Goal: Find specific page/section: Find specific page/section

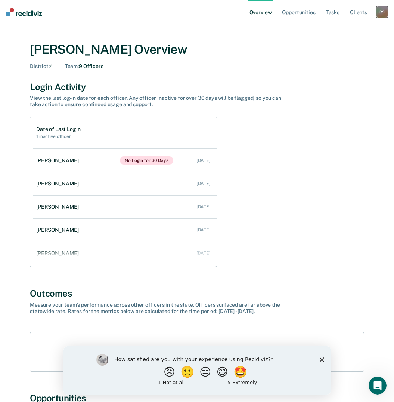
click at [379, 9] on div "R S" at bounding box center [382, 12] width 12 height 12
click at [343, 47] on link "Go to Operations" at bounding box center [352, 48] width 60 height 6
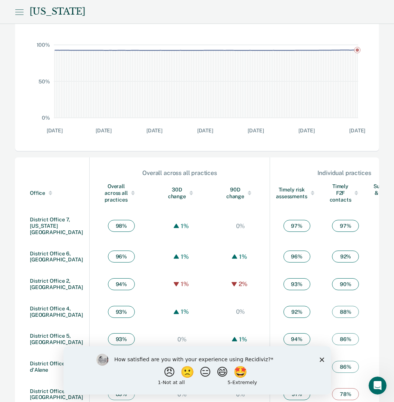
scroll to position [293, 0]
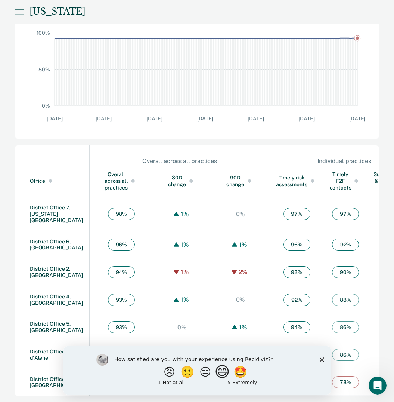
click at [228, 373] on button "😄" at bounding box center [223, 371] width 18 height 15
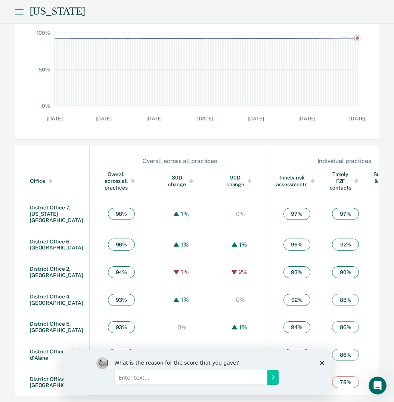
click at [322, 363] on polygon "Close survey" at bounding box center [321, 362] width 4 height 4
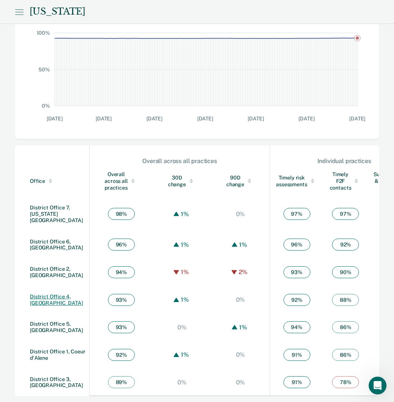
click at [55, 299] on link "District Office 4, Boise" at bounding box center [56, 299] width 53 height 12
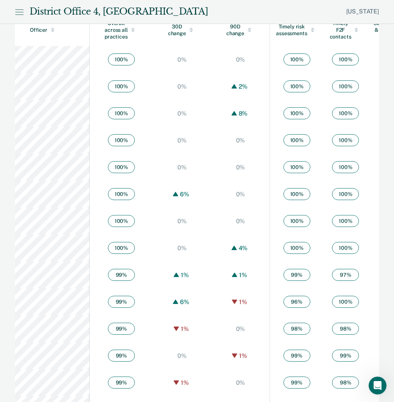
scroll to position [448, 0]
